Goal: Communication & Community: Answer question/provide support

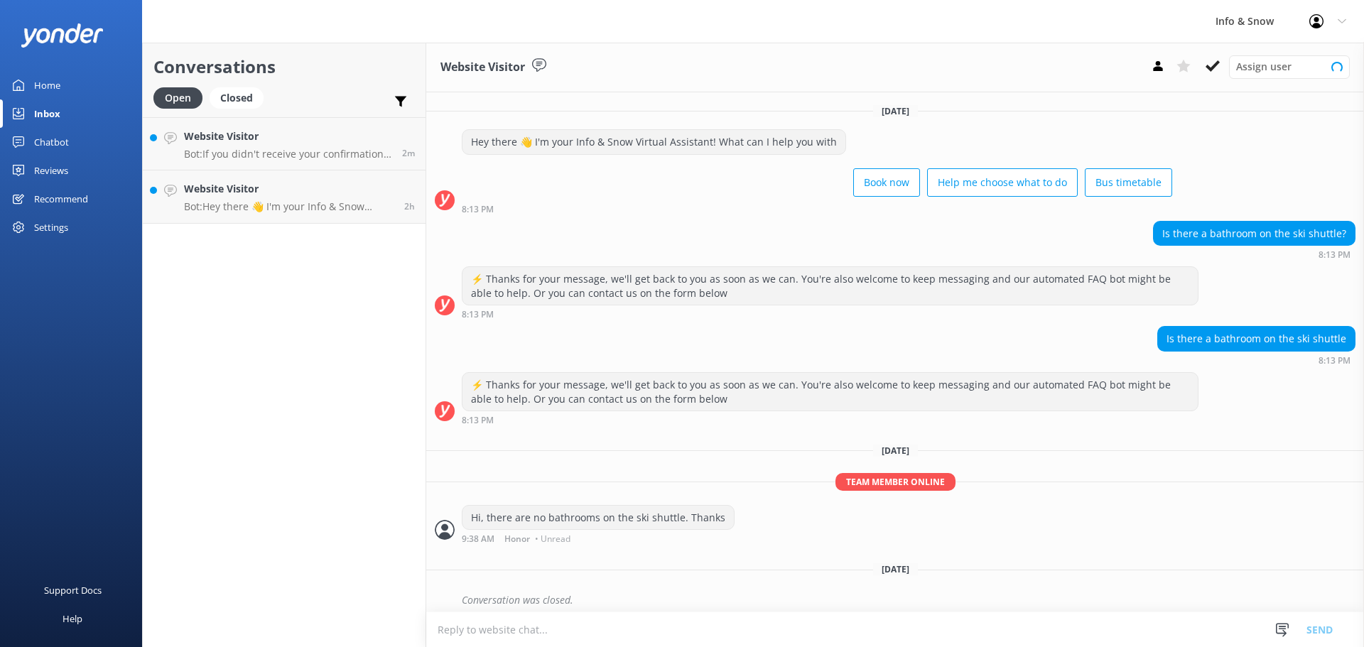
scroll to position [75, 0]
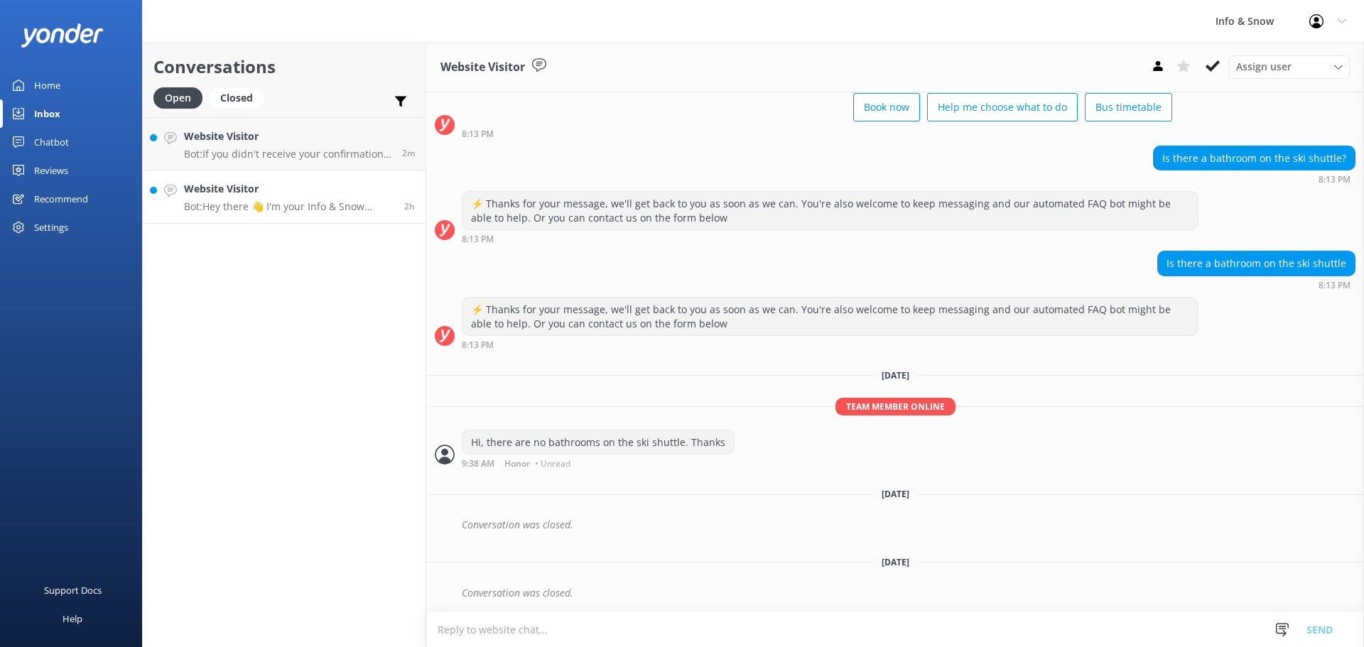
click at [271, 200] on div "Website Visitor Bot: Hey there 👋 I'm your Info & Snow Virtual Assistant! What c…" at bounding box center [289, 196] width 210 height 31
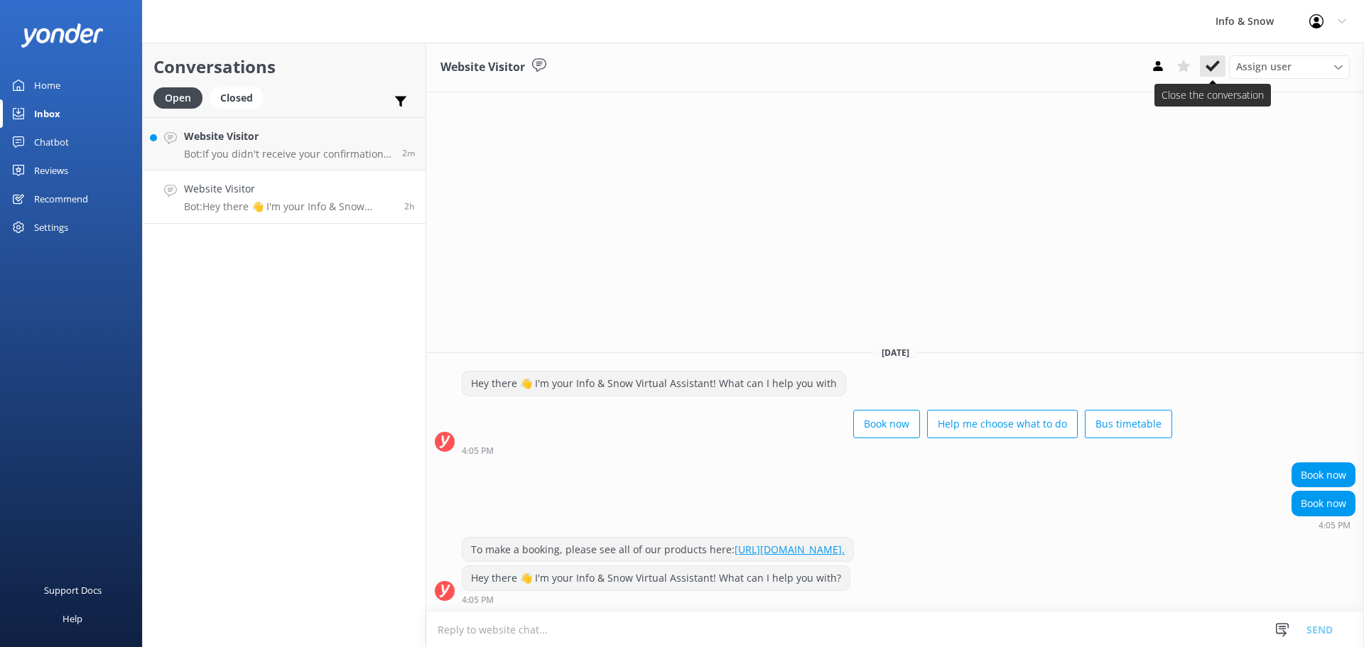
click at [1211, 63] on icon at bounding box center [1213, 66] width 14 height 14
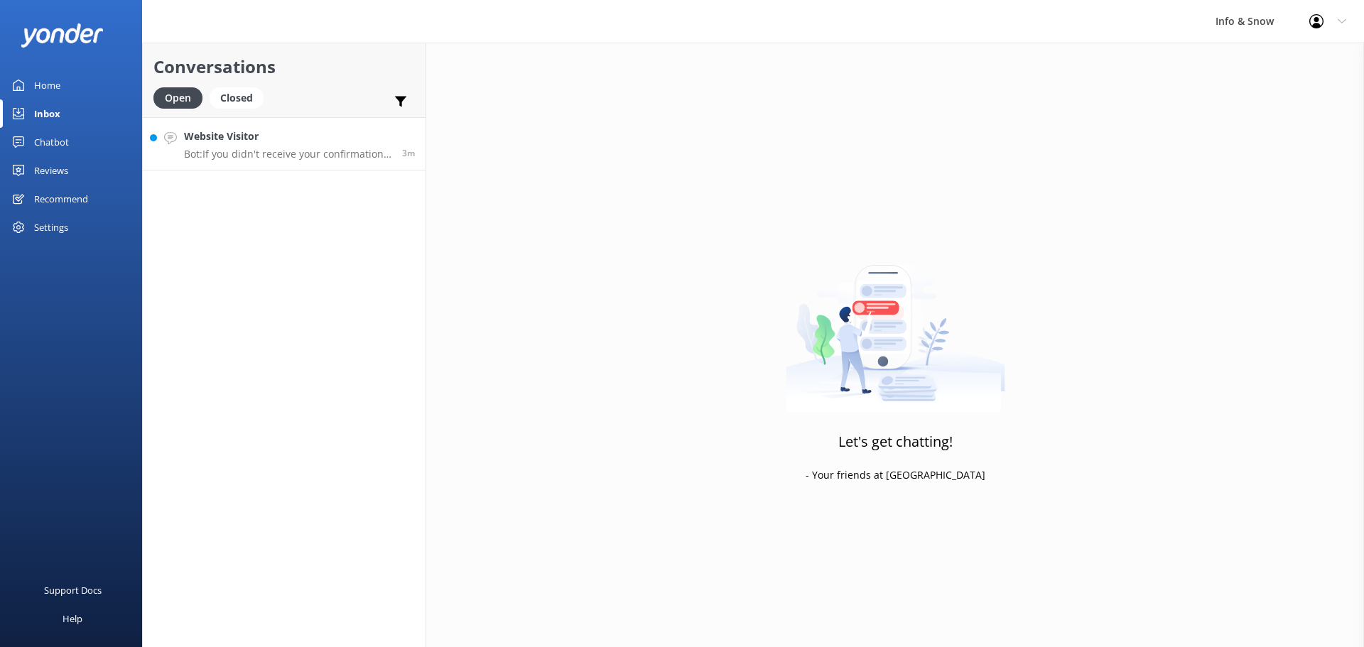
click at [316, 150] on p "Bot: If you didn't receive your confirmation email, please email the team at [E…" at bounding box center [288, 154] width 208 height 13
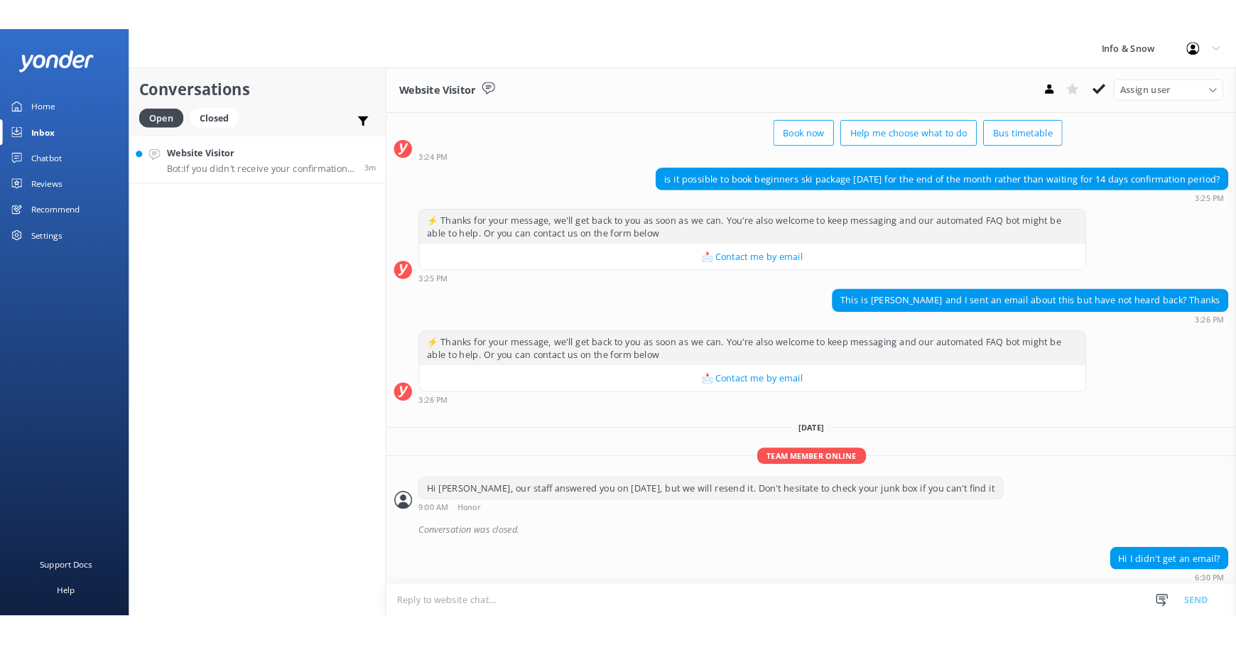
scroll to position [119, 0]
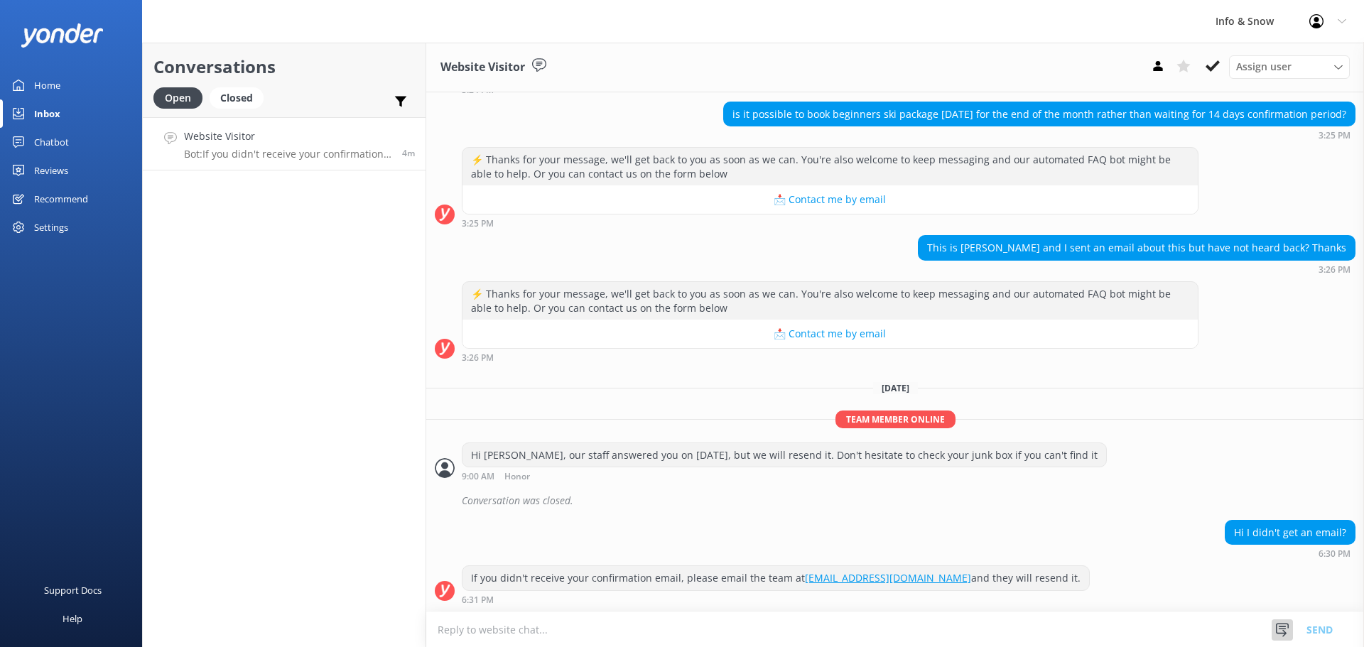
click at [1285, 630] on icon at bounding box center [1283, 630] width 14 height 14
click at [1114, 635] on textarea at bounding box center [895, 630] width 938 height 35
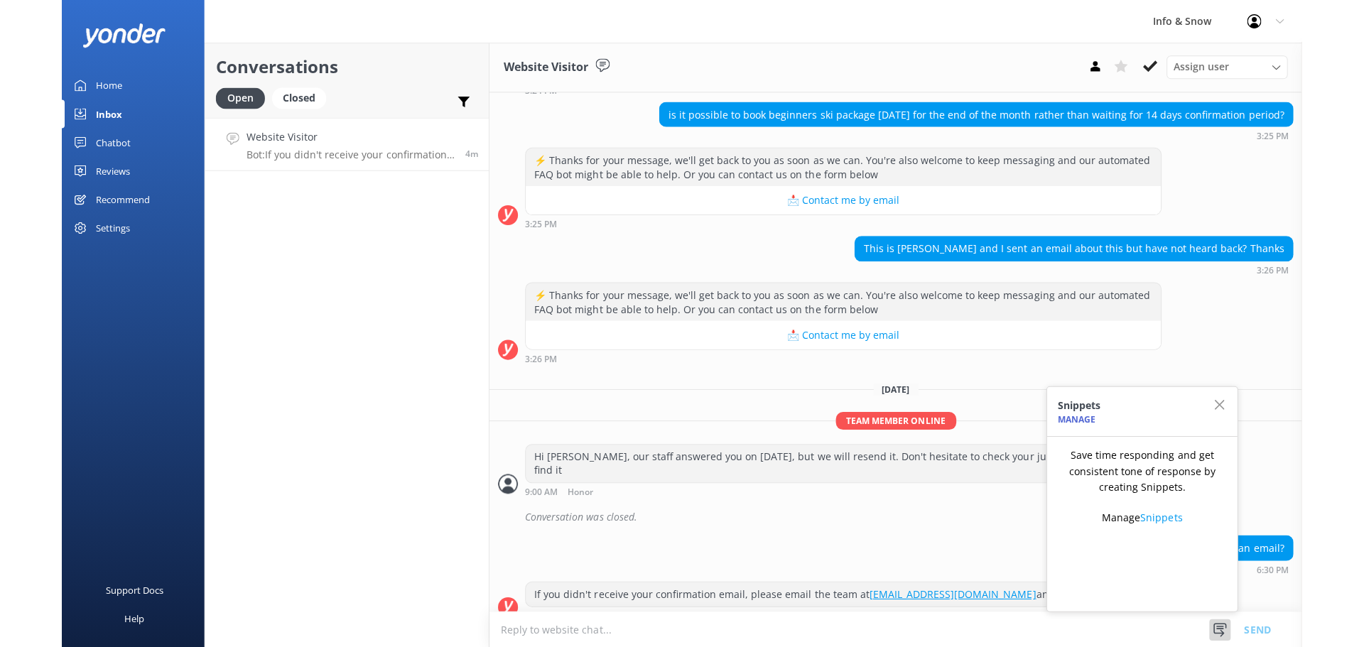
scroll to position [122, 0]
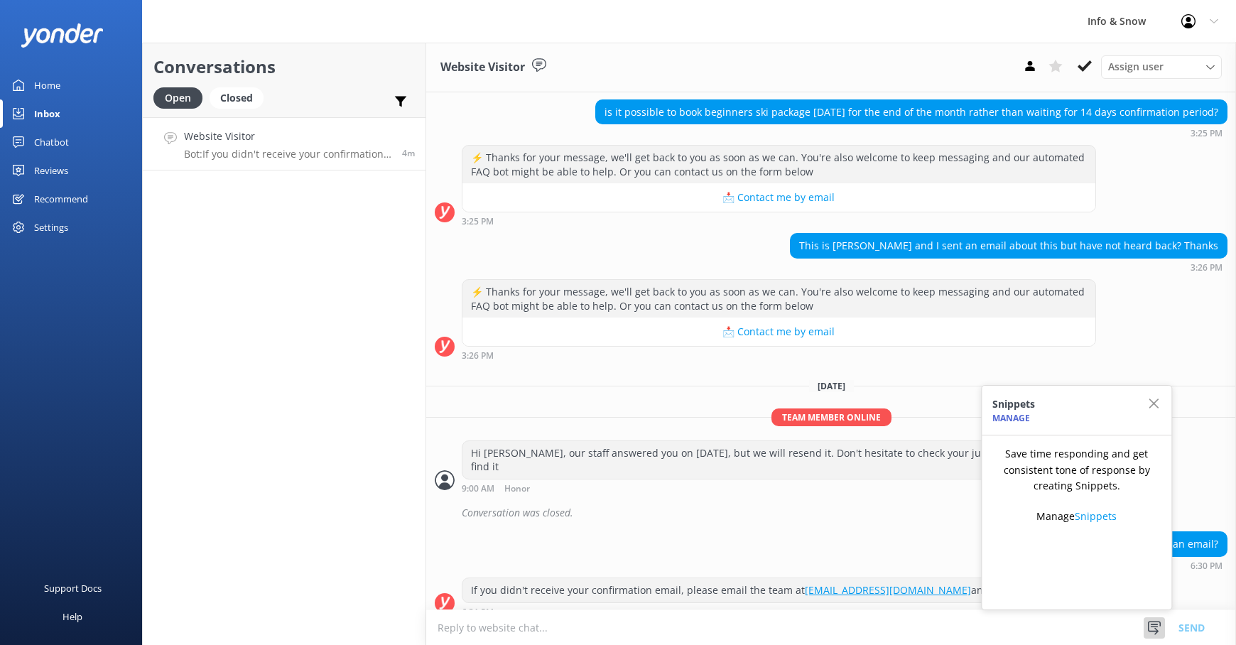
click at [611, 607] on div "If you didn't receive your confirmation email, please email the team at [EMAIL_…" at bounding box center [831, 601] width 810 height 46
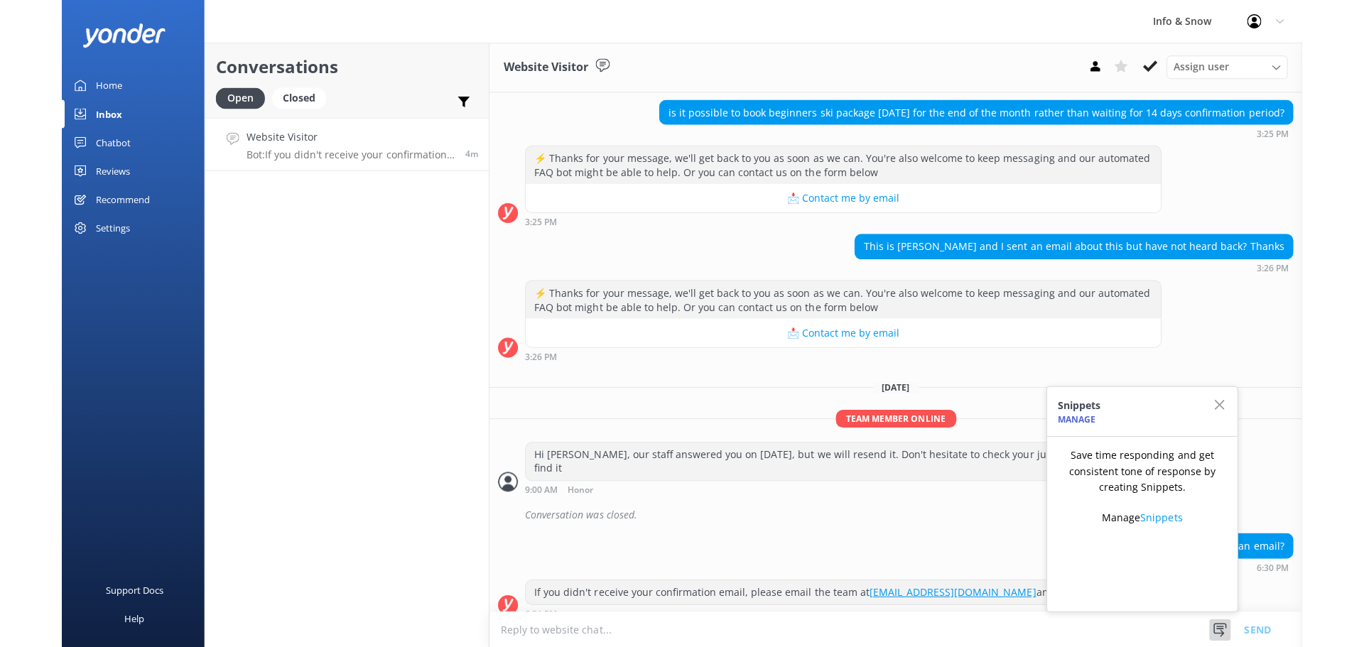
scroll to position [119, 0]
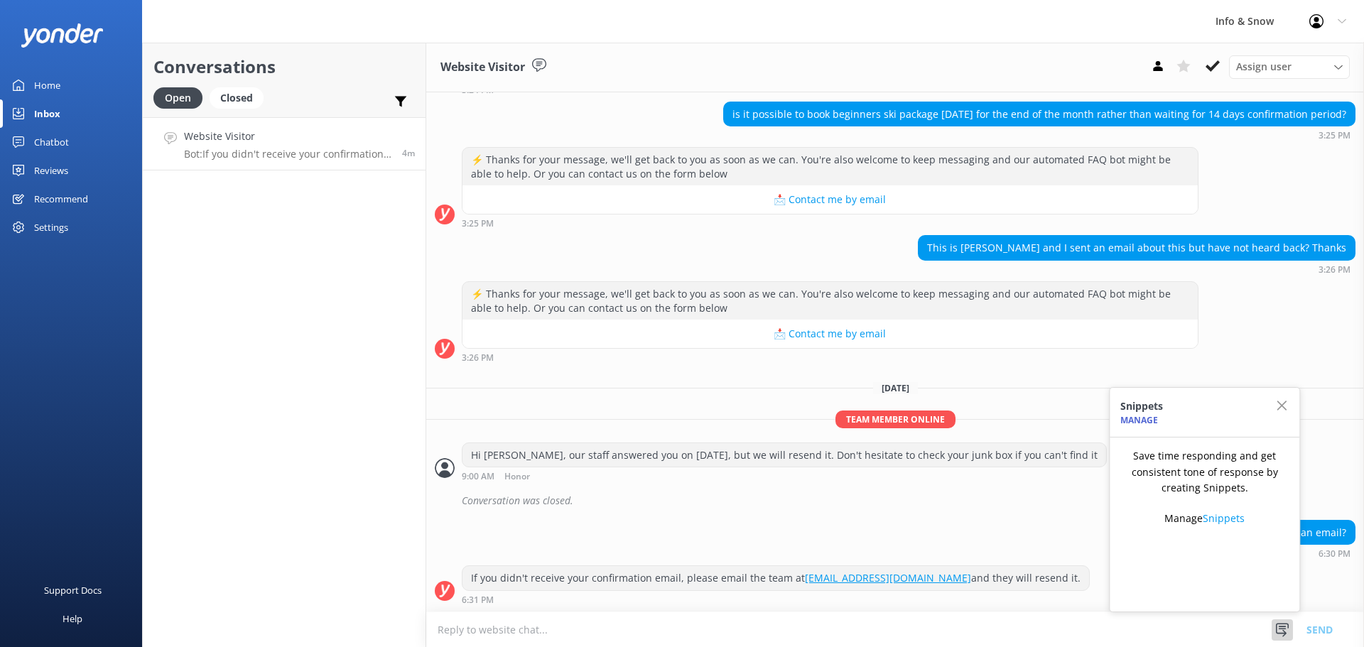
click at [696, 632] on textarea at bounding box center [895, 630] width 938 height 35
click at [1278, 407] on icon "button" at bounding box center [1282, 406] width 14 height 14
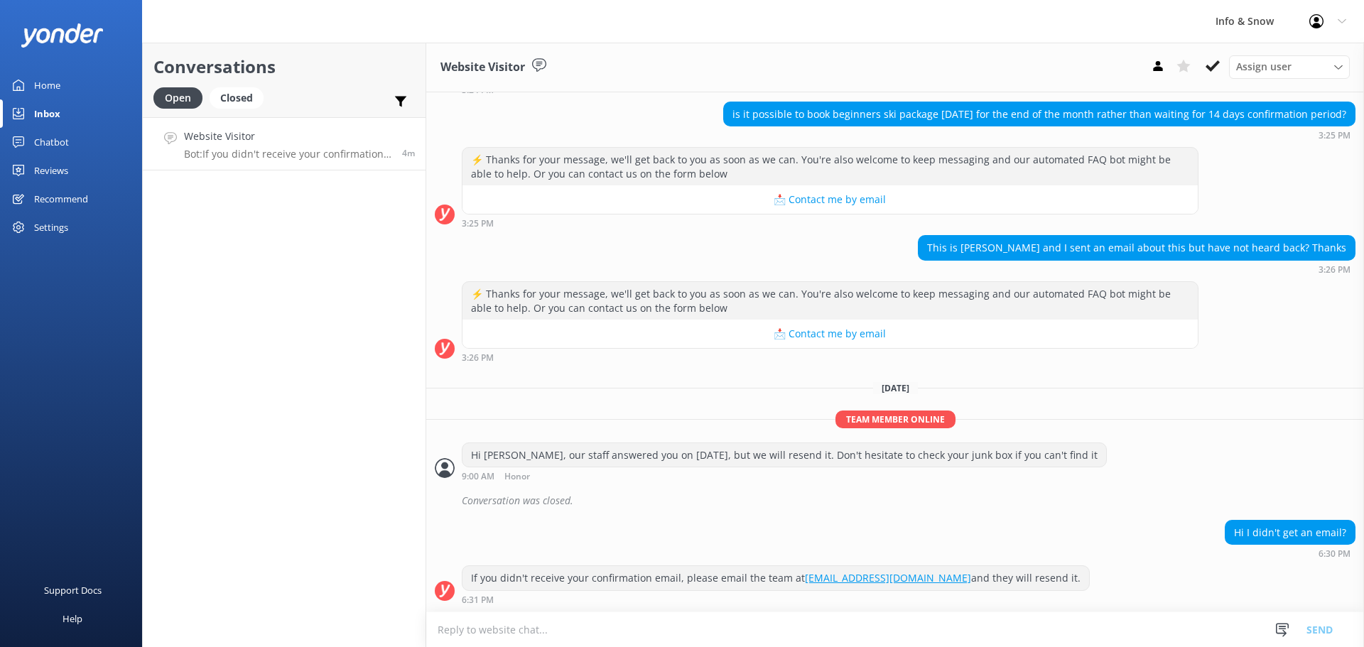
click at [512, 623] on textarea at bounding box center [895, 630] width 938 height 35
click at [511, 625] on textarea at bounding box center [895, 630] width 938 height 35
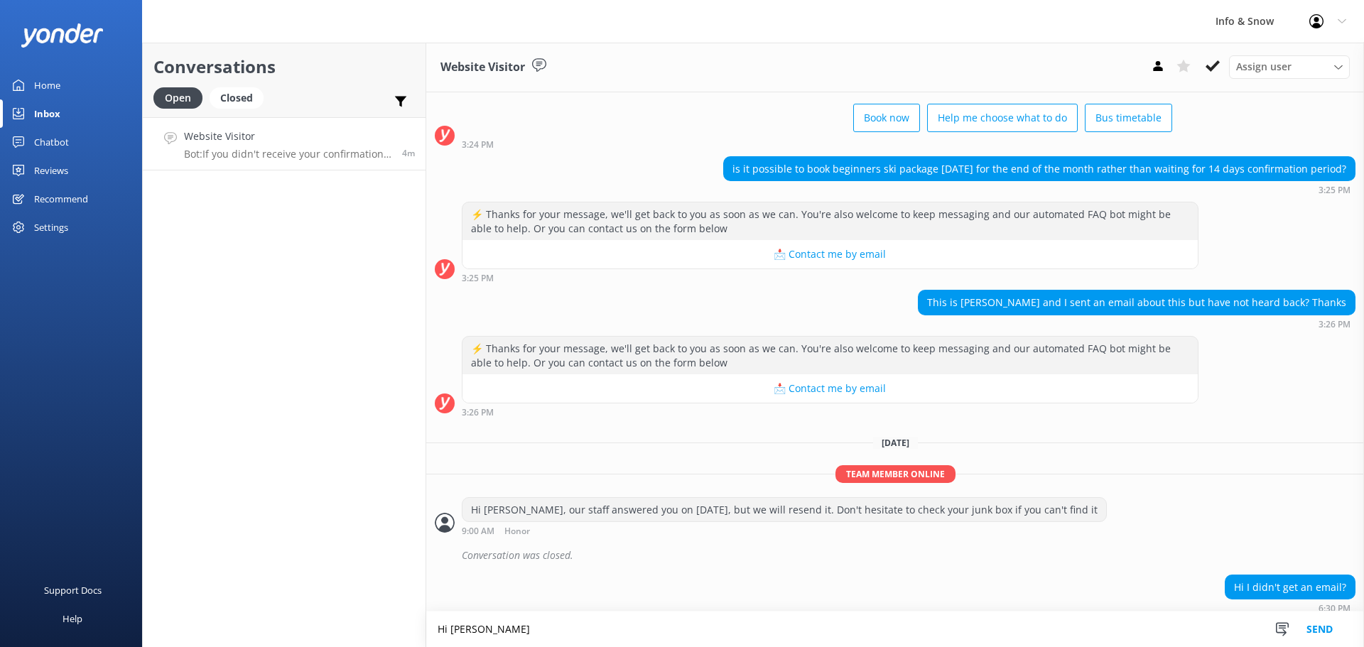
scroll to position [120, 0]
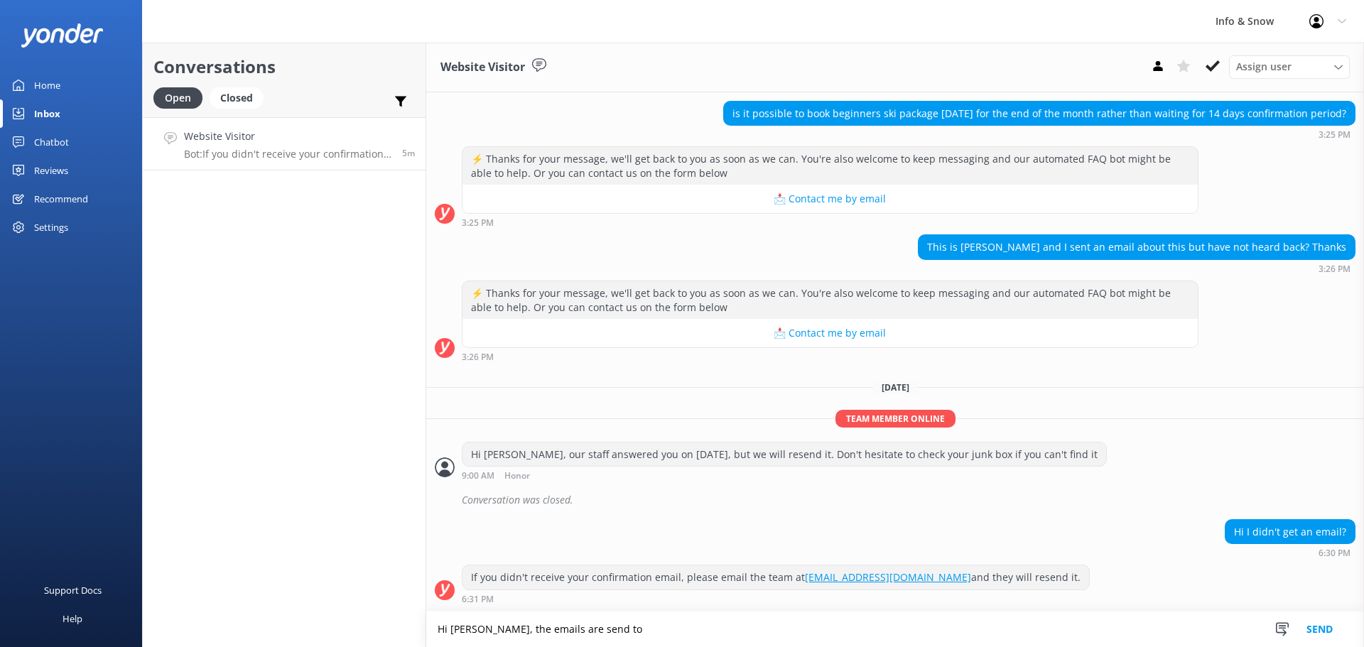
paste textarea "[EMAIL_ADDRESS][DOMAIN_NAME]"
type textarea "Hi [PERSON_NAME], the emails are send to [EMAIL_ADDRESS][DOMAIN_NAME] from SHOP…"
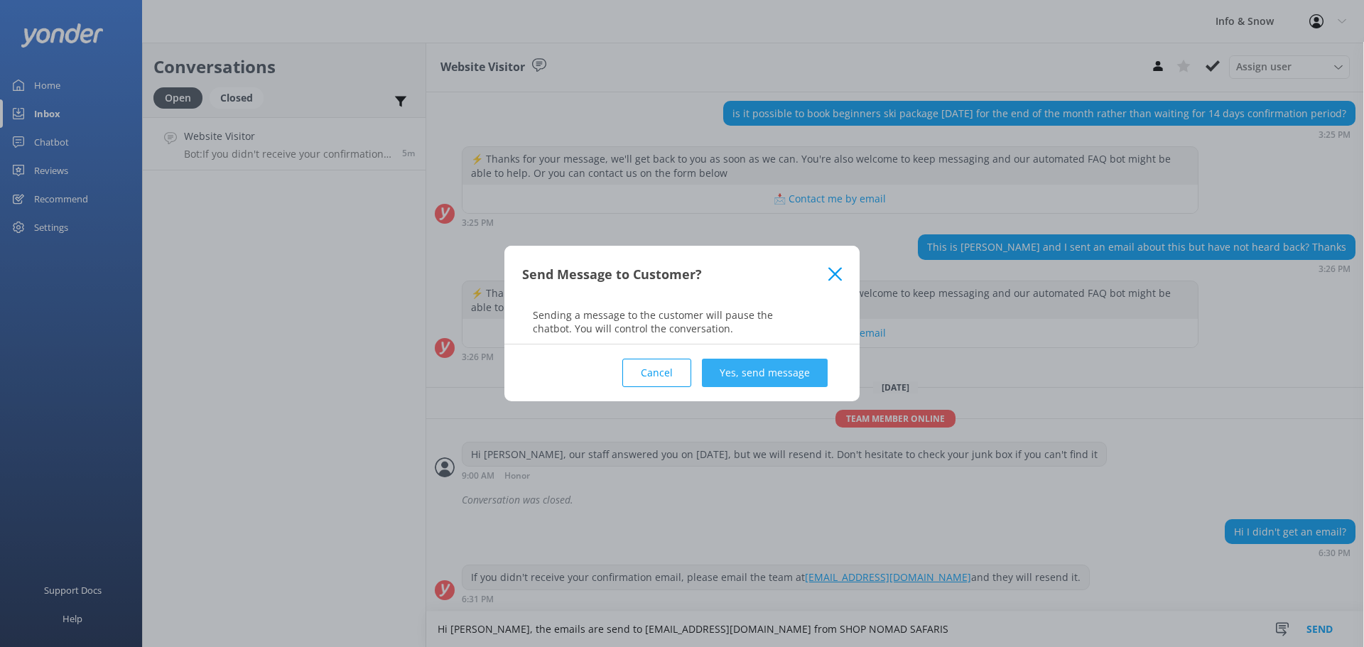
click at [814, 366] on button "Yes, send message" at bounding box center [765, 373] width 126 height 28
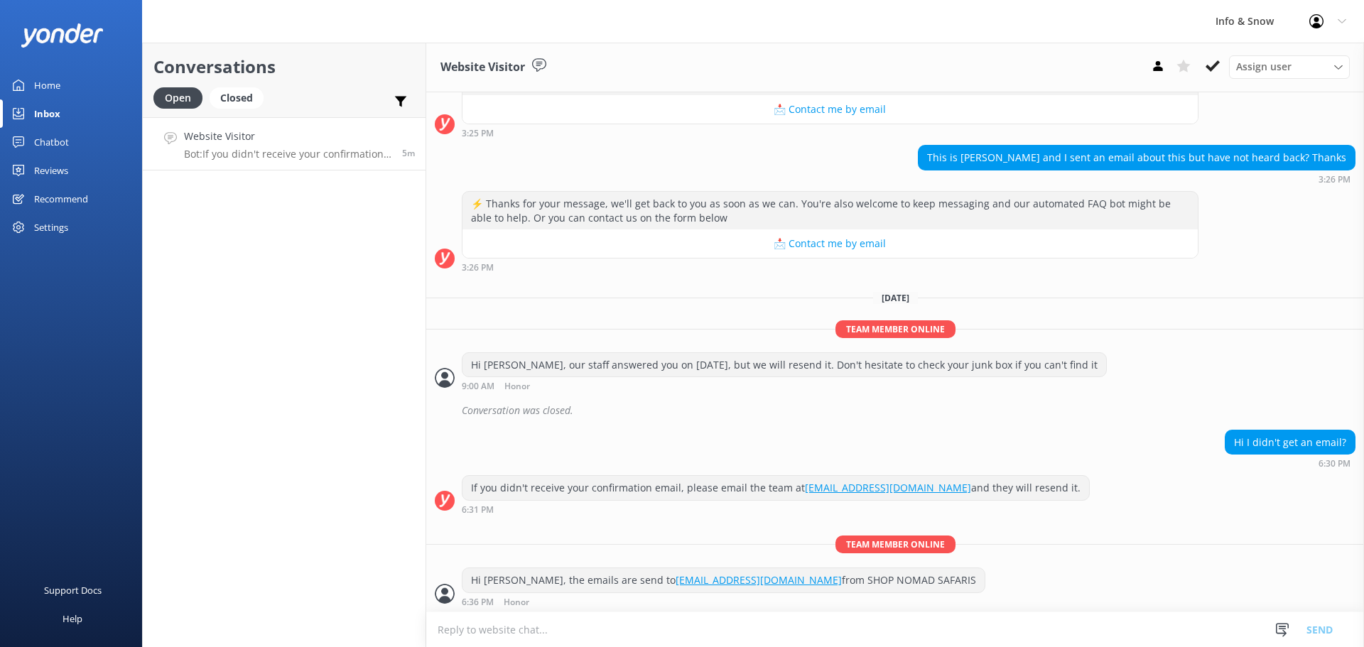
scroll to position [212, 0]
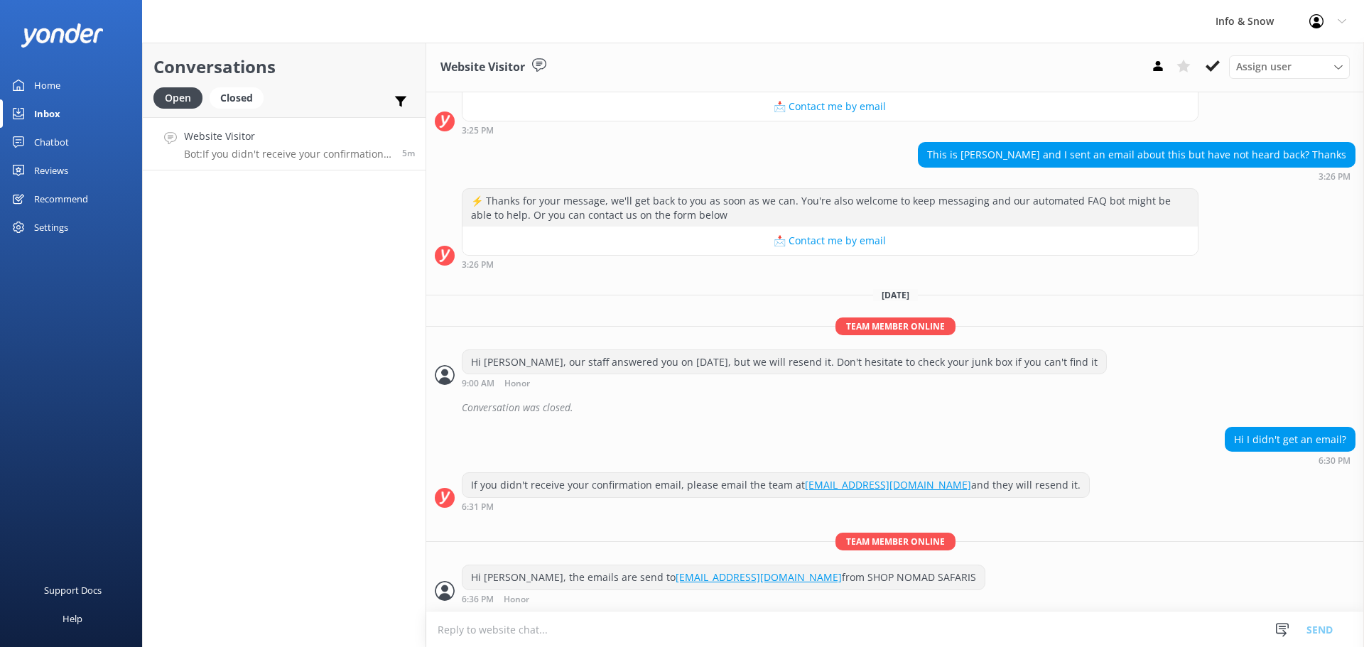
click at [301, 286] on div "Conversations Open Closed Important Assigned to me Unassigned Website Visitor B…" at bounding box center [284, 345] width 284 height 605
